Goal: Task Accomplishment & Management: Manage account settings

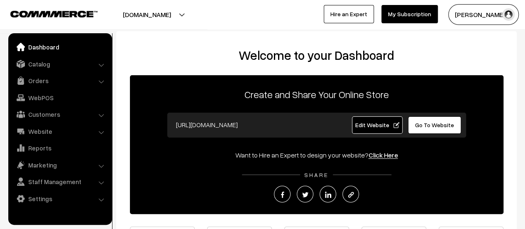
click at [34, 81] on link "Orders" at bounding box center [59, 80] width 99 height 15
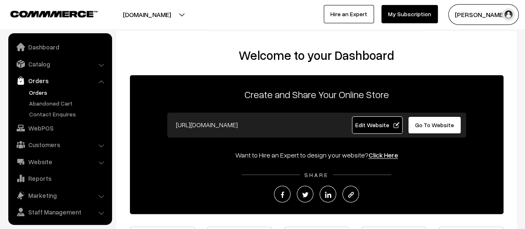
click at [36, 88] on link "Orders" at bounding box center [68, 92] width 82 height 9
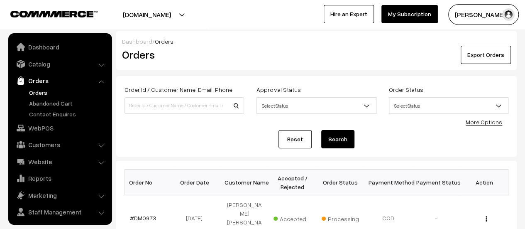
scroll to position [19, 0]
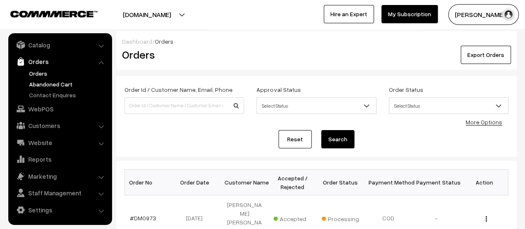
click at [46, 85] on link "Abandoned Cart" at bounding box center [68, 84] width 82 height 9
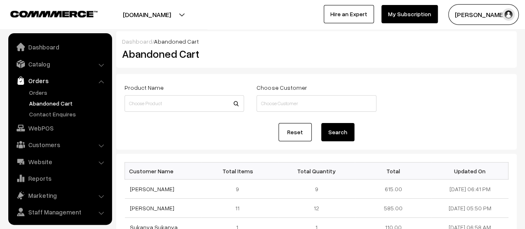
scroll to position [19, 0]
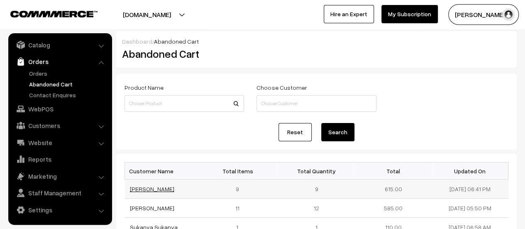
click at [150, 188] on link "Vijayalakshmi Kabber" at bounding box center [152, 188] width 44 height 7
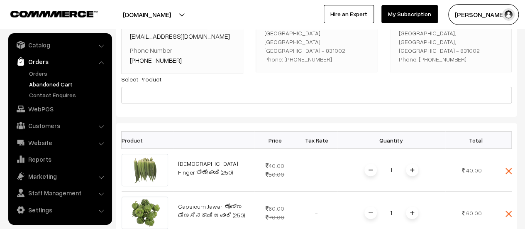
scroll to position [34, 0]
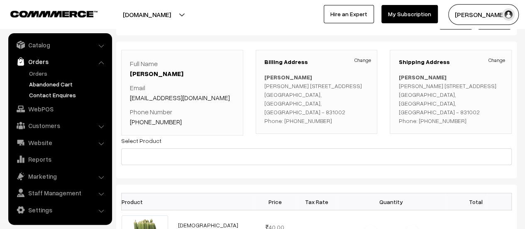
click at [61, 93] on link "Contact Enquires" at bounding box center [68, 94] width 82 height 9
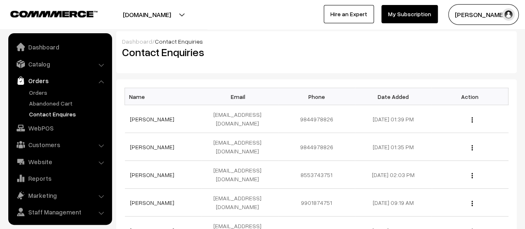
scroll to position [19, 0]
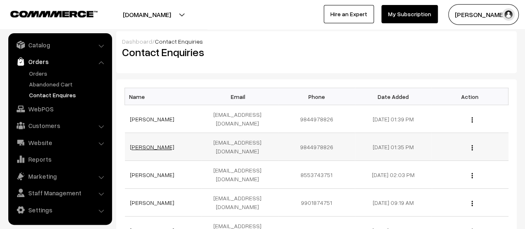
click at [153, 143] on link "[PERSON_NAME]" at bounding box center [152, 146] width 44 height 7
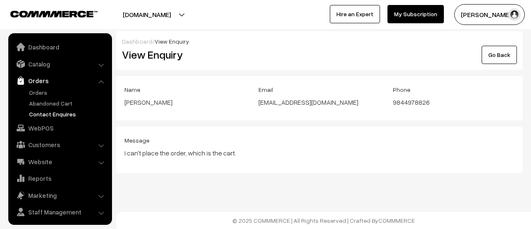
scroll to position [19, 0]
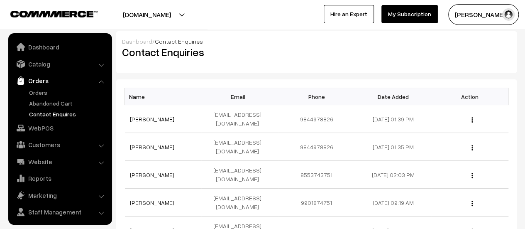
scroll to position [19, 0]
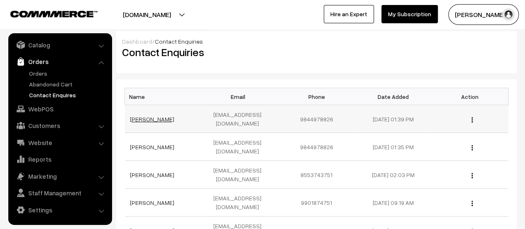
click at [157, 115] on link "[PERSON_NAME]" at bounding box center [152, 118] width 44 height 7
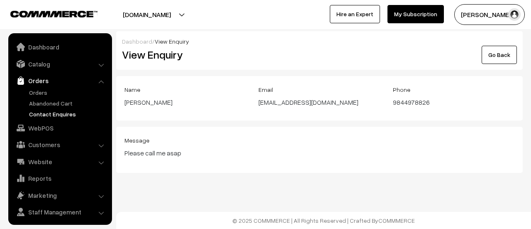
scroll to position [19, 0]
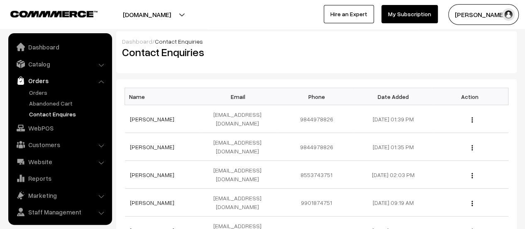
scroll to position [19, 0]
